Goal: Information Seeking & Learning: Learn about a topic

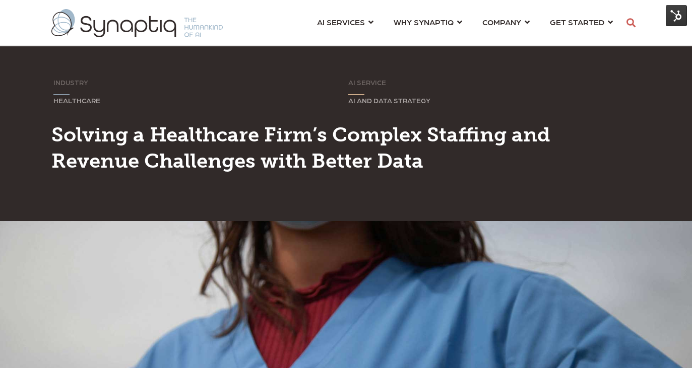
scroll to position [0, 5]
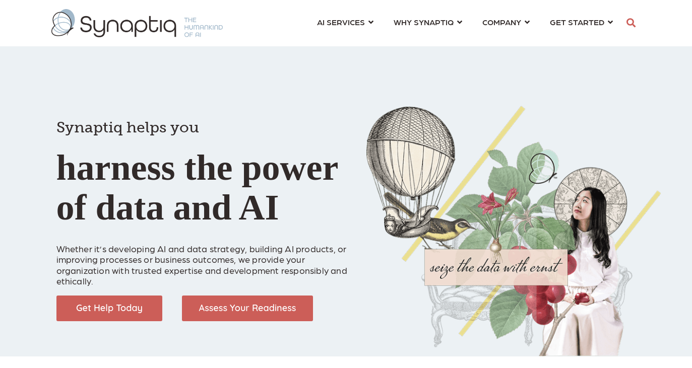
scroll to position [0, 5]
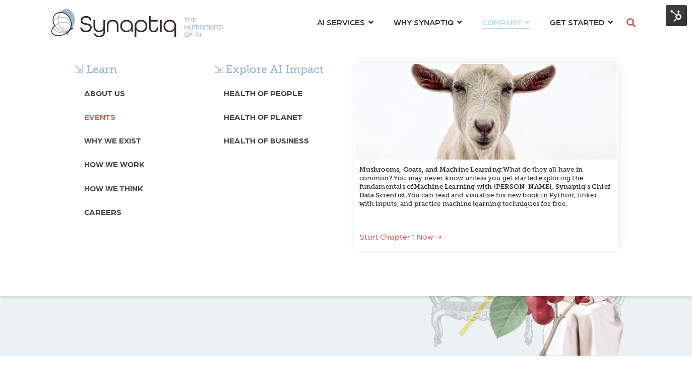
click at [107, 117] on b "Events" at bounding box center [99, 117] width 31 height 10
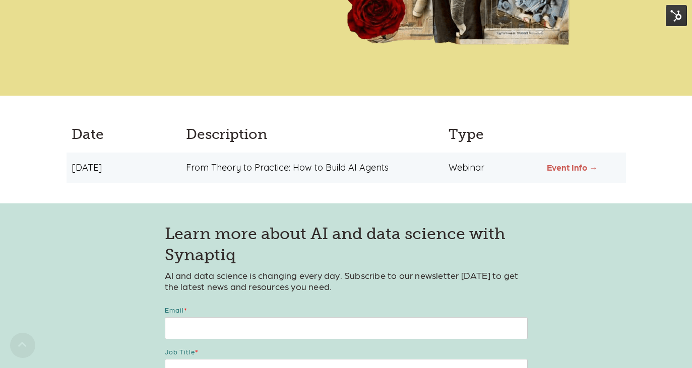
scroll to position [286, 0]
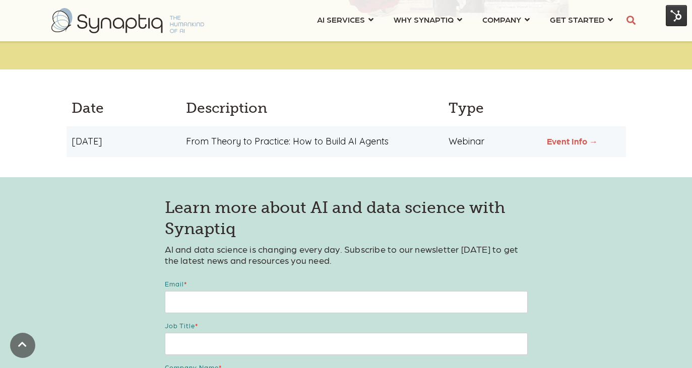
click at [569, 141] on link "Event Info →" at bounding box center [572, 141] width 51 height 10
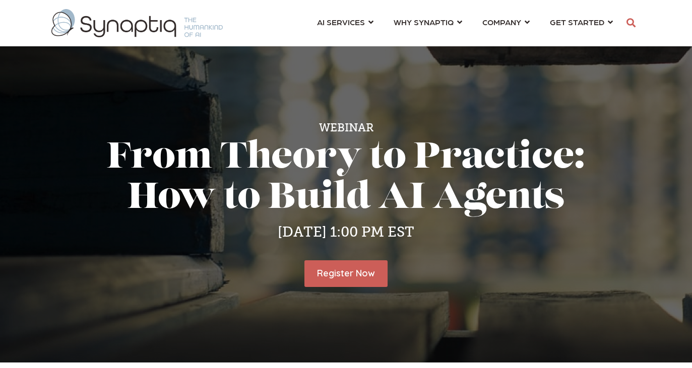
scroll to position [0, 5]
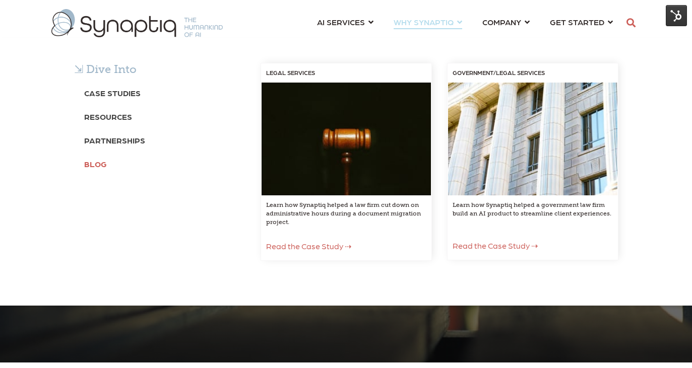
click at [98, 163] on b "Blog" at bounding box center [95, 164] width 23 height 10
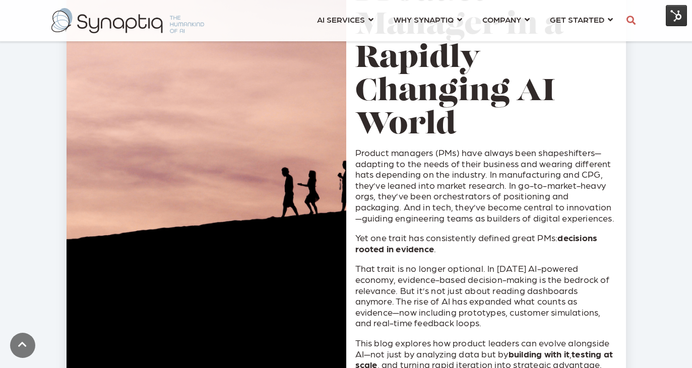
scroll to position [415, 0]
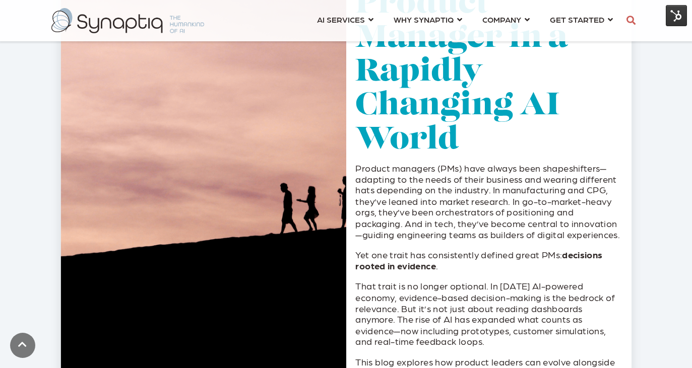
click at [475, 106] on link "The Evolving Role of the Product Manager in a Rapidly Changing AI World" at bounding box center [461, 39] width 212 height 234
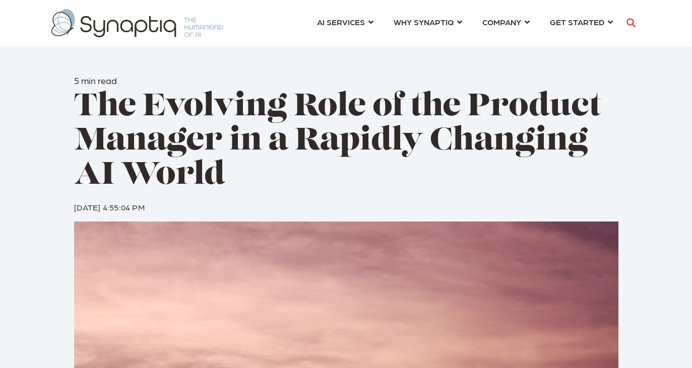
scroll to position [0, 5]
